Goal: Find specific page/section: Find specific page/section

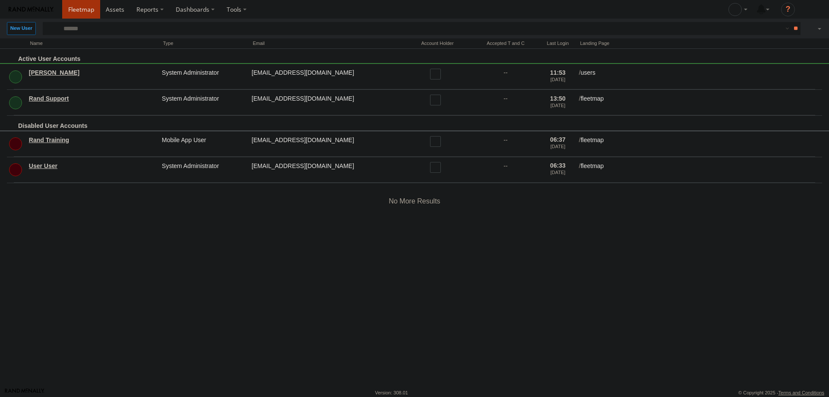
click at [85, 9] on span at bounding box center [81, 9] width 26 height 8
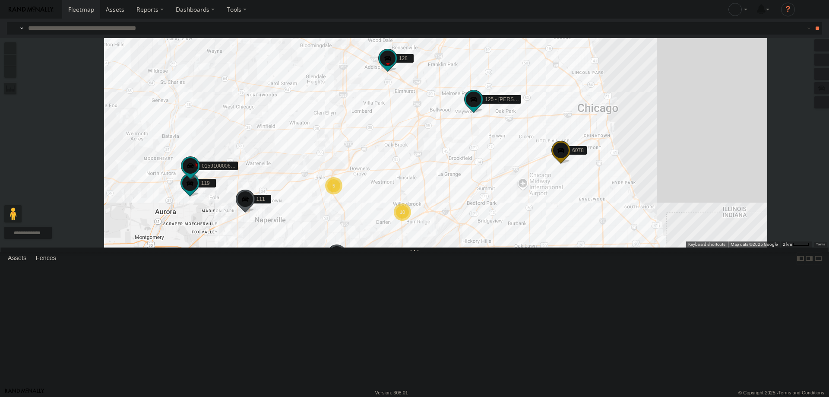
click at [117, 27] on input "text" at bounding box center [409, 28] width 769 height 13
click at [812, 22] on input "**" at bounding box center [817, 28] width 10 height 13
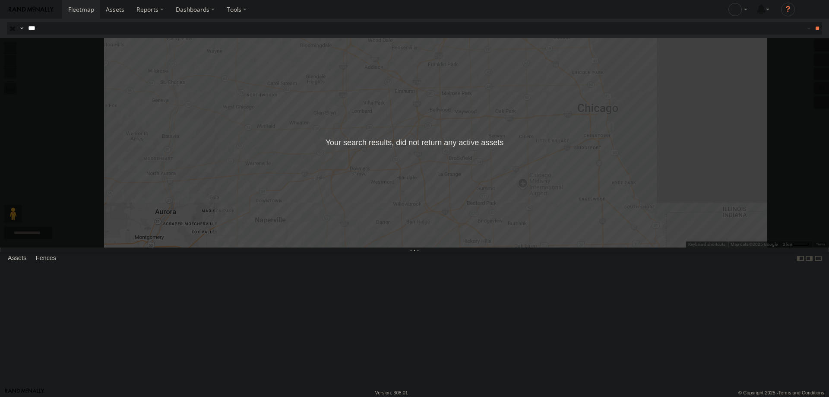
type input "***"
click at [812, 22] on input "**" at bounding box center [817, 28] width 10 height 13
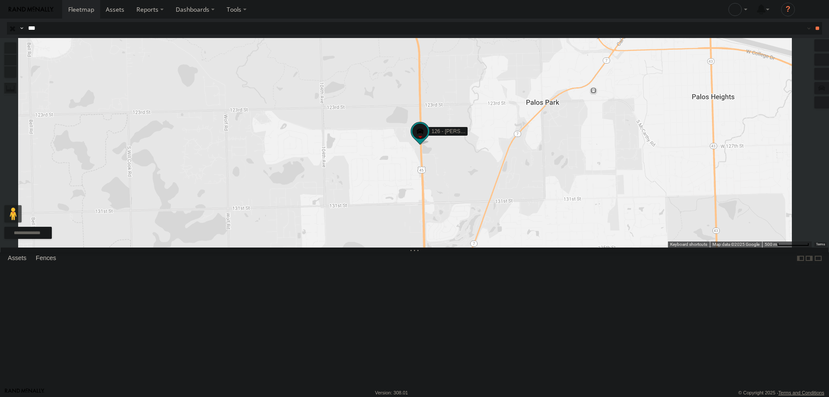
drag, startPoint x: 552, startPoint y: 335, endPoint x: 547, endPoint y: 179, distance: 156.4
click at [547, 179] on div "126 - [PERSON_NAME]" at bounding box center [414, 142] width 829 height 209
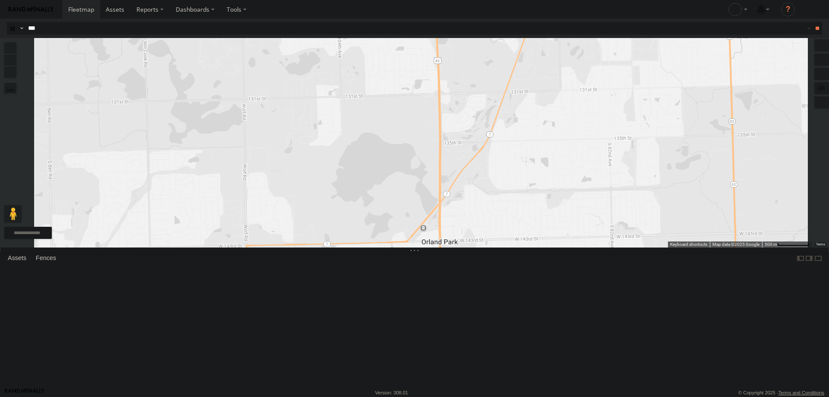
drag, startPoint x: 562, startPoint y: 128, endPoint x: 560, endPoint y: 243, distance: 114.9
click at [560, 243] on div "126 - [PERSON_NAME]" at bounding box center [414, 142] width 829 height 209
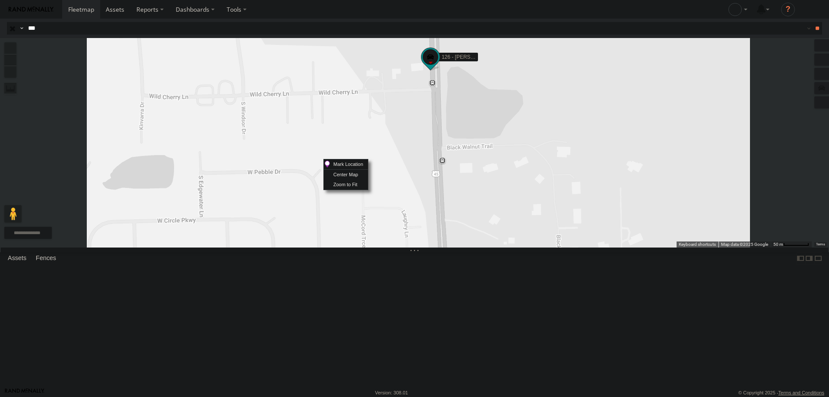
click at [536, 161] on div "126 - [PERSON_NAME]" at bounding box center [414, 142] width 829 height 209
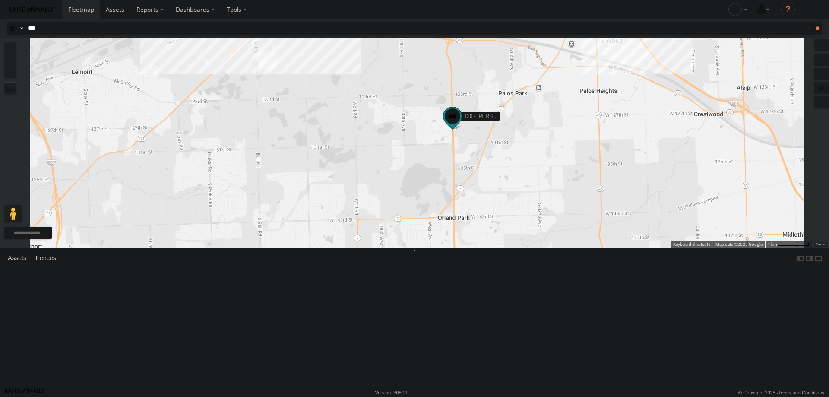
drag, startPoint x: 595, startPoint y: 342, endPoint x: 590, endPoint y: 270, distance: 72.3
click at [590, 247] on div "126 - [PERSON_NAME]" at bounding box center [414, 142] width 829 height 209
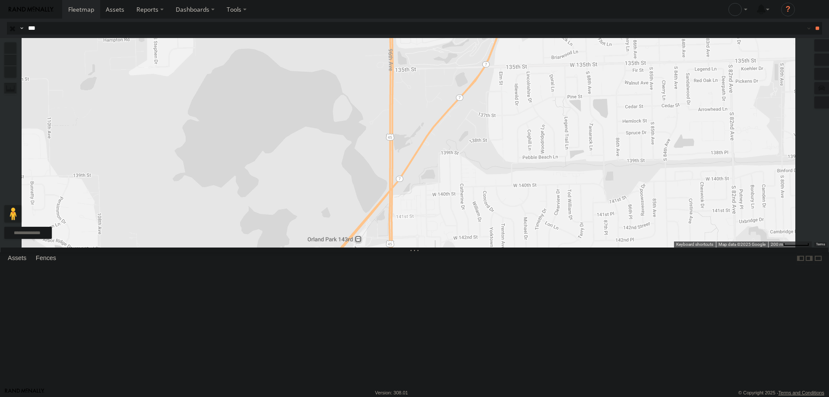
drag, startPoint x: 512, startPoint y: 209, endPoint x: 516, endPoint y: 279, distance: 69.6
click at [516, 247] on div "126 - [PERSON_NAME]" at bounding box center [414, 142] width 829 height 209
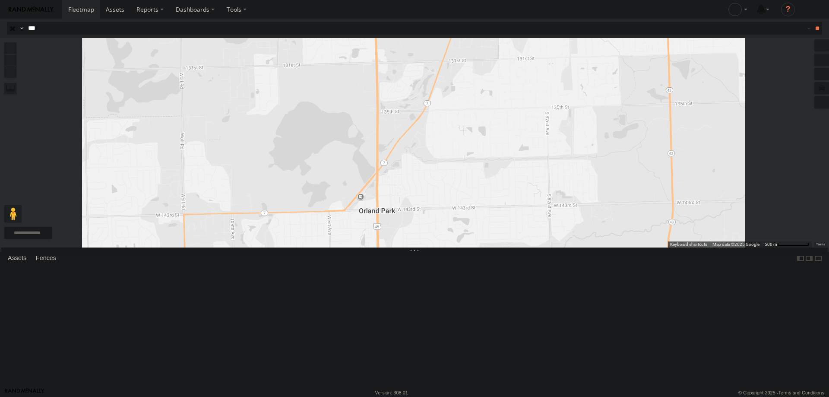
drag, startPoint x: 492, startPoint y: 147, endPoint x: 492, endPoint y: 172, distance: 24.6
click at [492, 172] on div "126 - [PERSON_NAME]" at bounding box center [414, 142] width 829 height 209
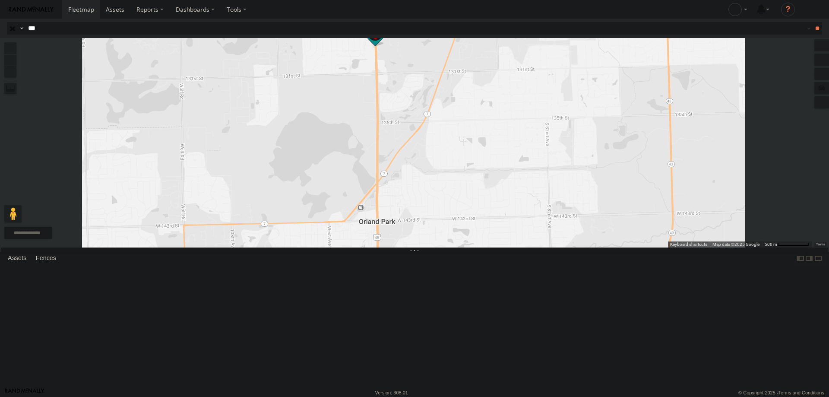
click at [481, 167] on div "126 - [PERSON_NAME]" at bounding box center [414, 142] width 829 height 209
click at [0, 0] on div "Hook Truck" at bounding box center [0, 0] width 0 height 0
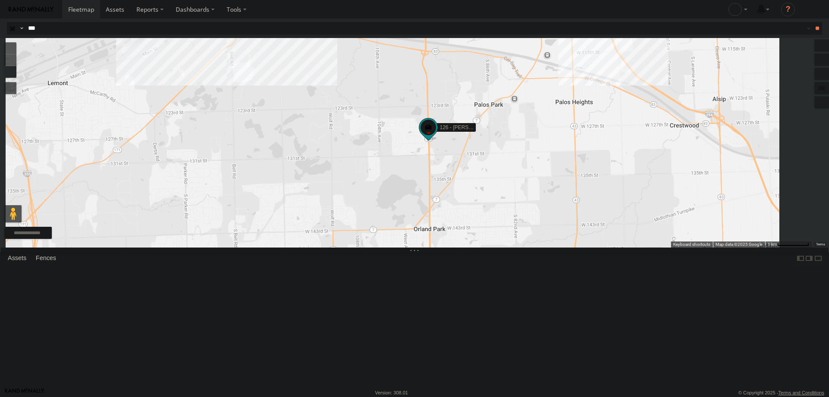
drag, startPoint x: 547, startPoint y: 270, endPoint x: 529, endPoint y: 221, distance: 52.9
click at [546, 247] on div "126 - [PERSON_NAME]" at bounding box center [414, 142] width 829 height 209
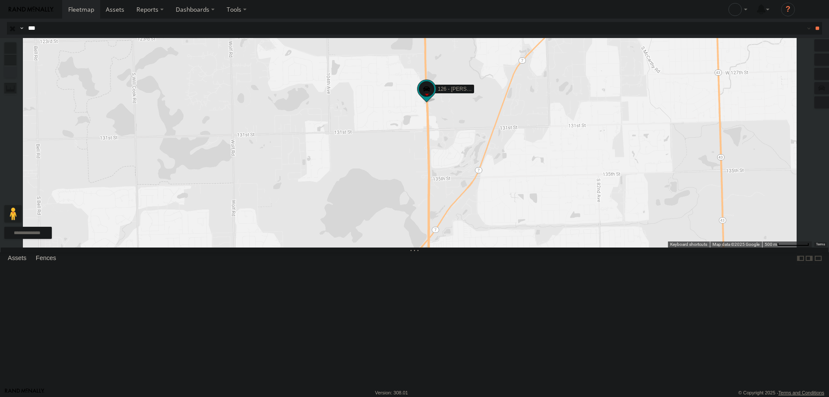
drag, startPoint x: 567, startPoint y: 262, endPoint x: 545, endPoint y: 219, distance: 47.5
click at [545, 219] on div "126 - [PERSON_NAME]" at bounding box center [414, 142] width 829 height 209
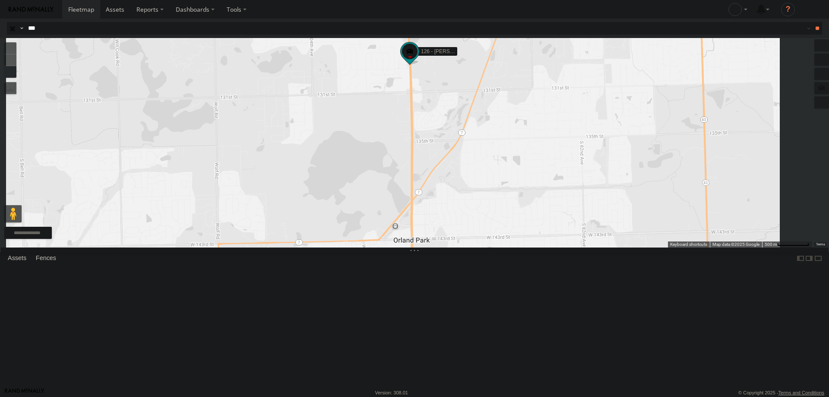
drag, startPoint x: 534, startPoint y: 278, endPoint x: 531, endPoint y: 254, distance: 23.5
click at [531, 247] on div "126 - [PERSON_NAME]" at bounding box center [414, 142] width 829 height 209
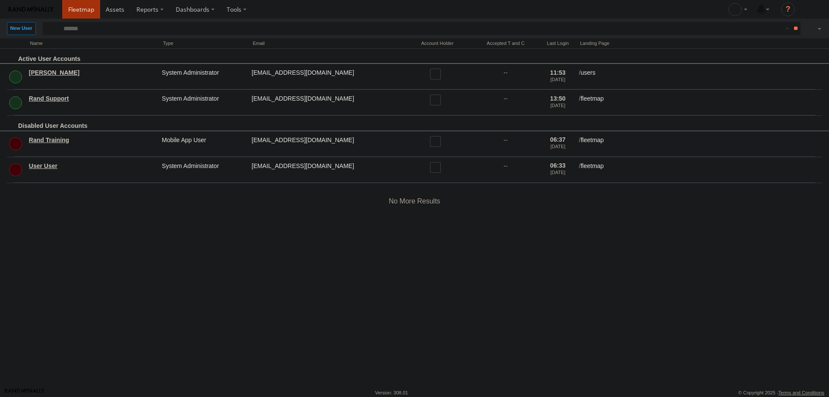
click at [83, 11] on span at bounding box center [81, 9] width 26 height 8
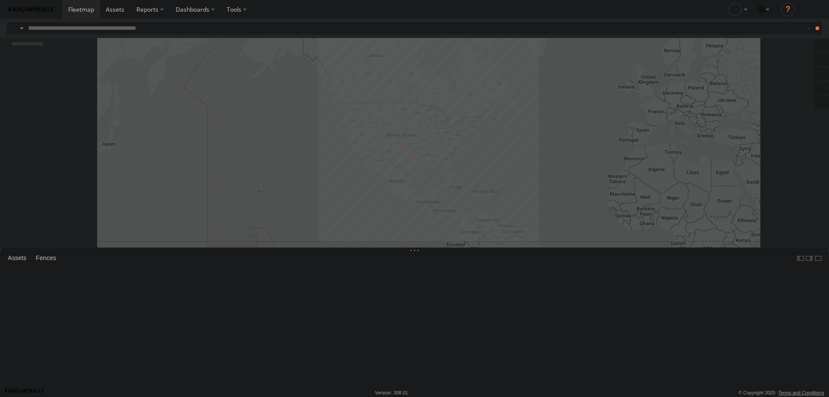
click at [77, 32] on input "text" at bounding box center [409, 28] width 769 height 13
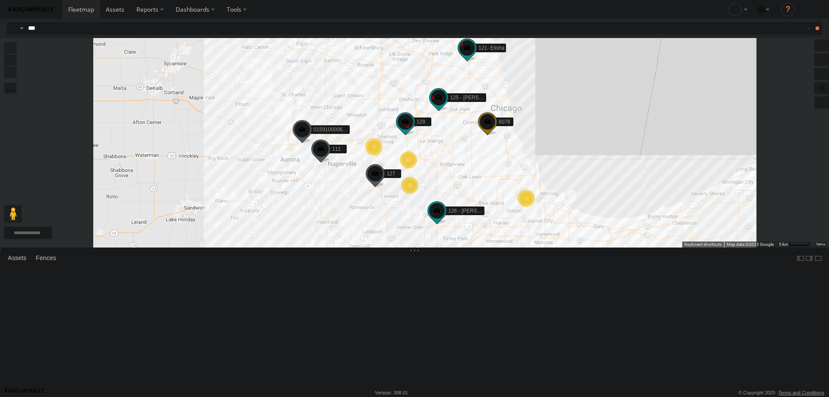
type input "***"
click at [0, 0] on div "126 - [PERSON_NAME]" at bounding box center [0, 0] width 0 height 0
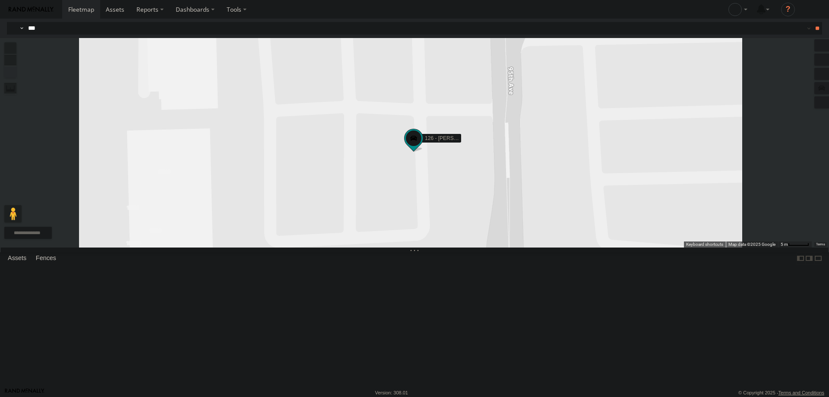
drag, startPoint x: 530, startPoint y: 237, endPoint x: 529, endPoint y: 252, distance: 15.1
click at [529, 247] on div "126 - Cory F" at bounding box center [414, 142] width 829 height 209
